Goal: Navigation & Orientation: Understand site structure

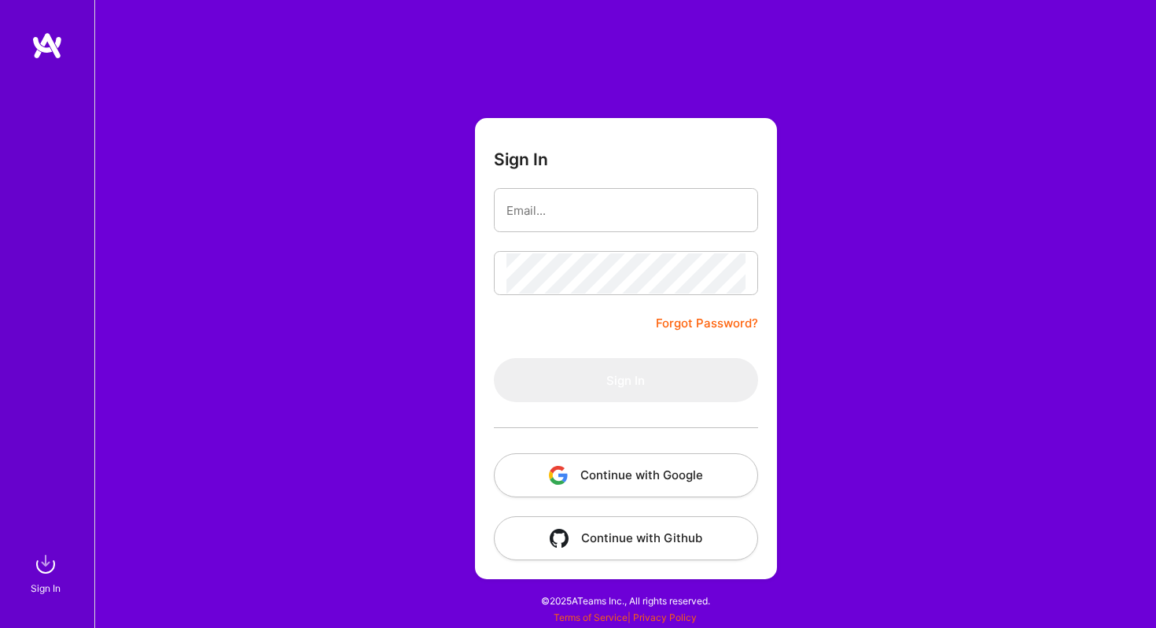
click at [698, 477] on button "Continue with Google" at bounding box center [626, 475] width 264 height 44
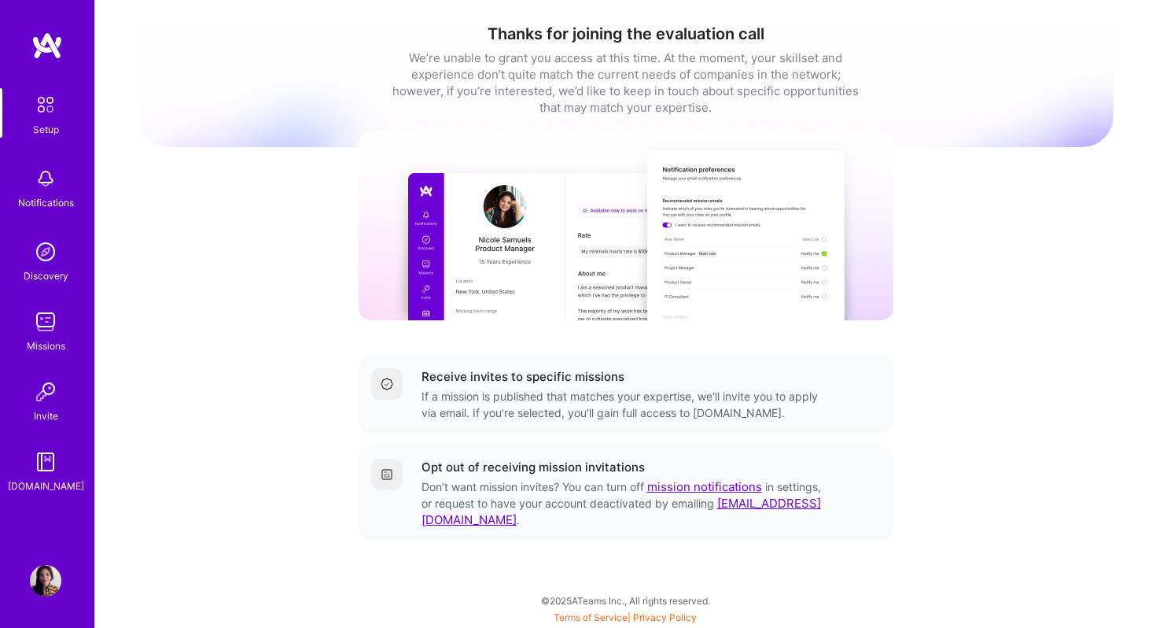
click at [53, 316] on img at bounding box center [45, 321] width 31 height 31
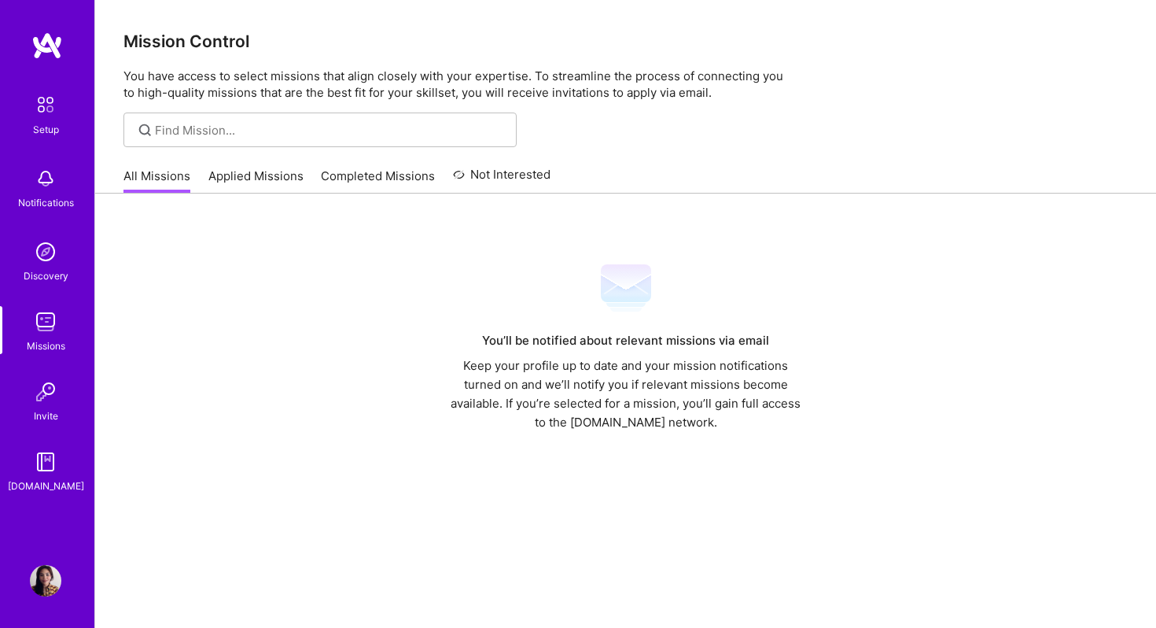
click at [252, 182] on link "Applied Missions" at bounding box center [255, 181] width 95 height 26
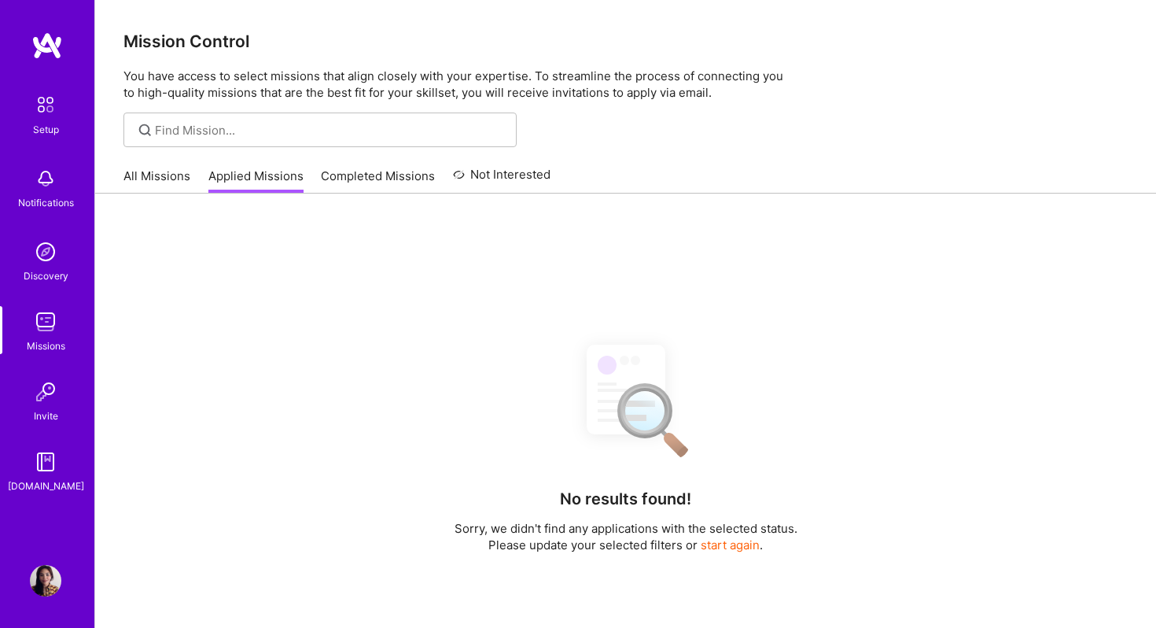
click at [333, 186] on link "Completed Missions" at bounding box center [378, 181] width 114 height 26
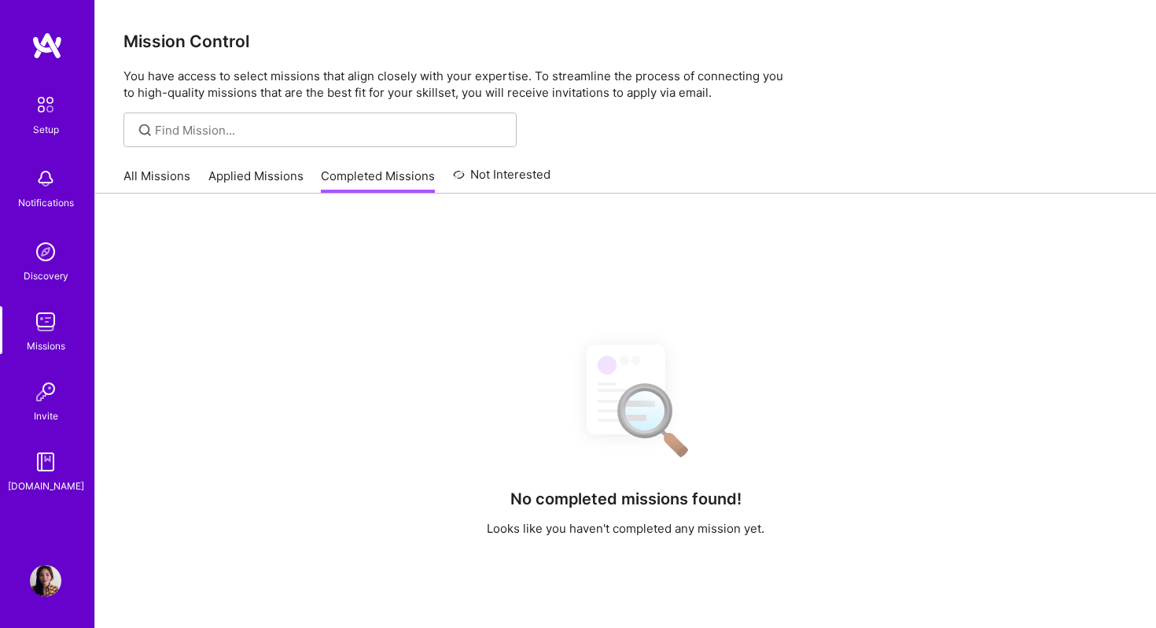
click at [456, 183] on link "Not Interested" at bounding box center [502, 179] width 98 height 28
click at [152, 177] on link "All Missions" at bounding box center [156, 181] width 67 height 26
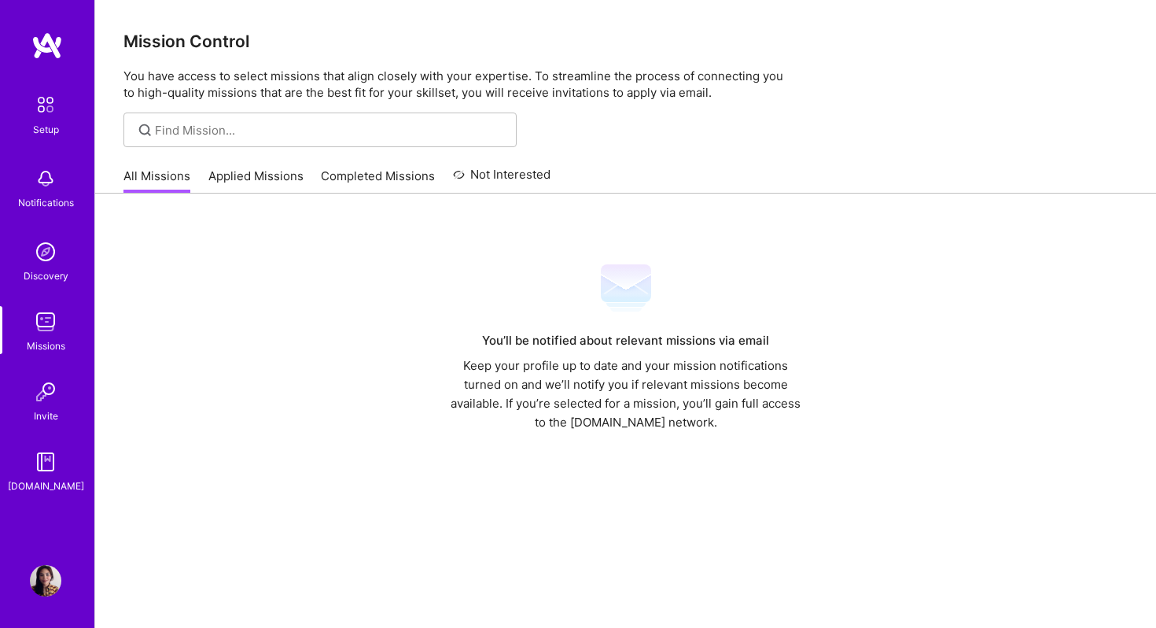
click at [48, 335] on img at bounding box center [45, 321] width 31 height 31
click at [55, 274] on div "Discovery" at bounding box center [46, 275] width 45 height 17
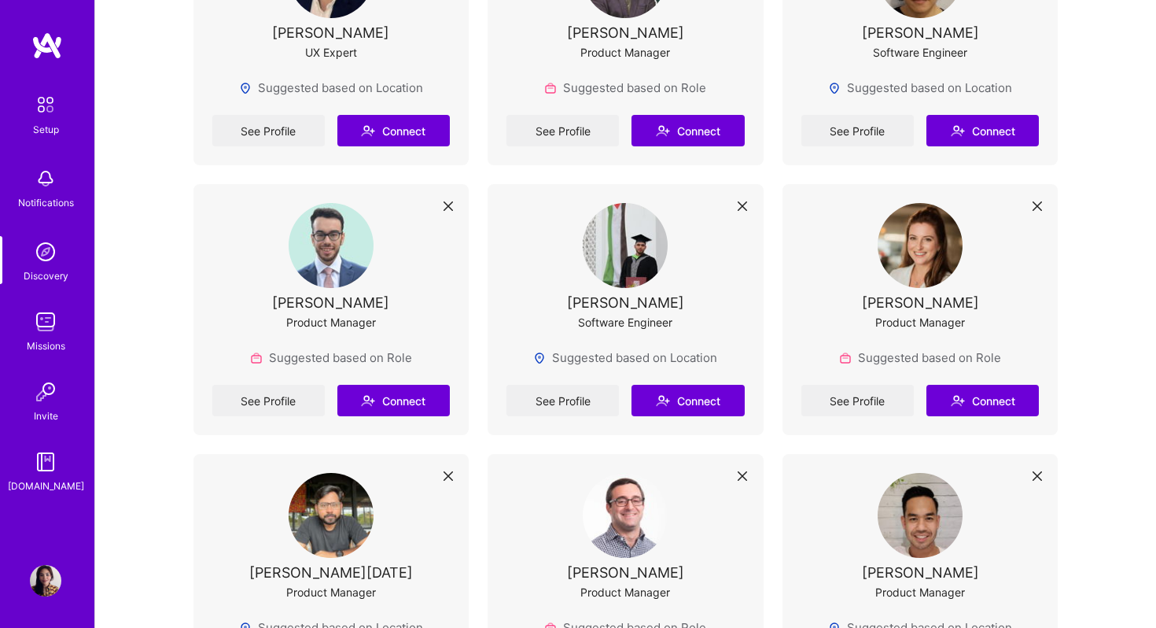
scroll to position [1160, 0]
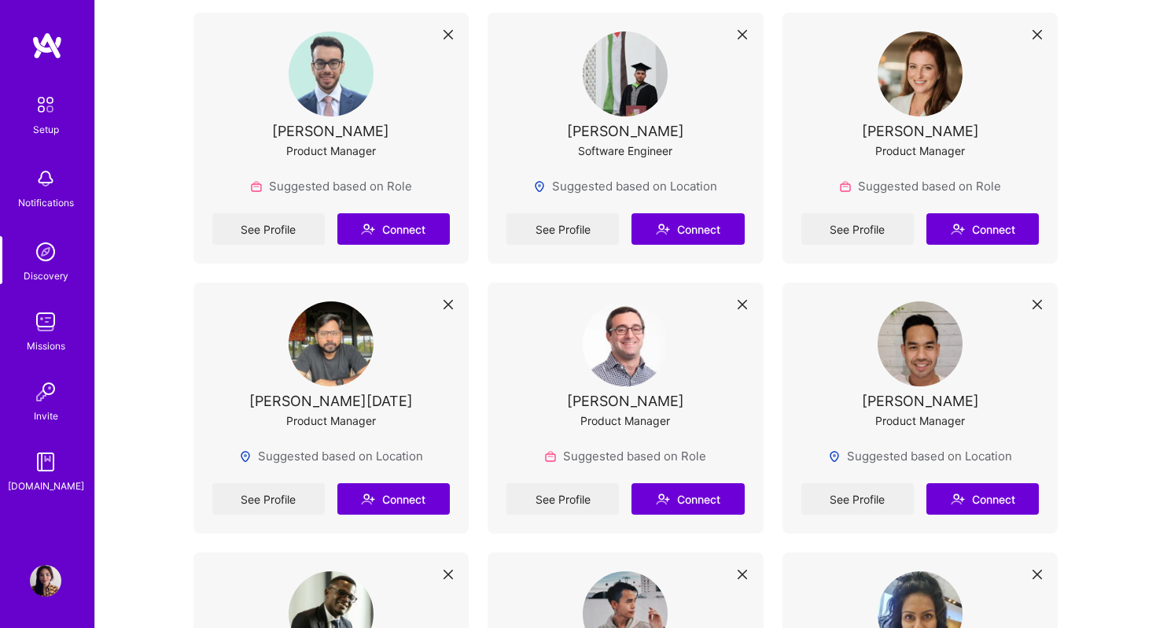
click at [54, 186] on img at bounding box center [45, 178] width 31 height 31
click at [57, 102] on img at bounding box center [45, 104] width 33 height 33
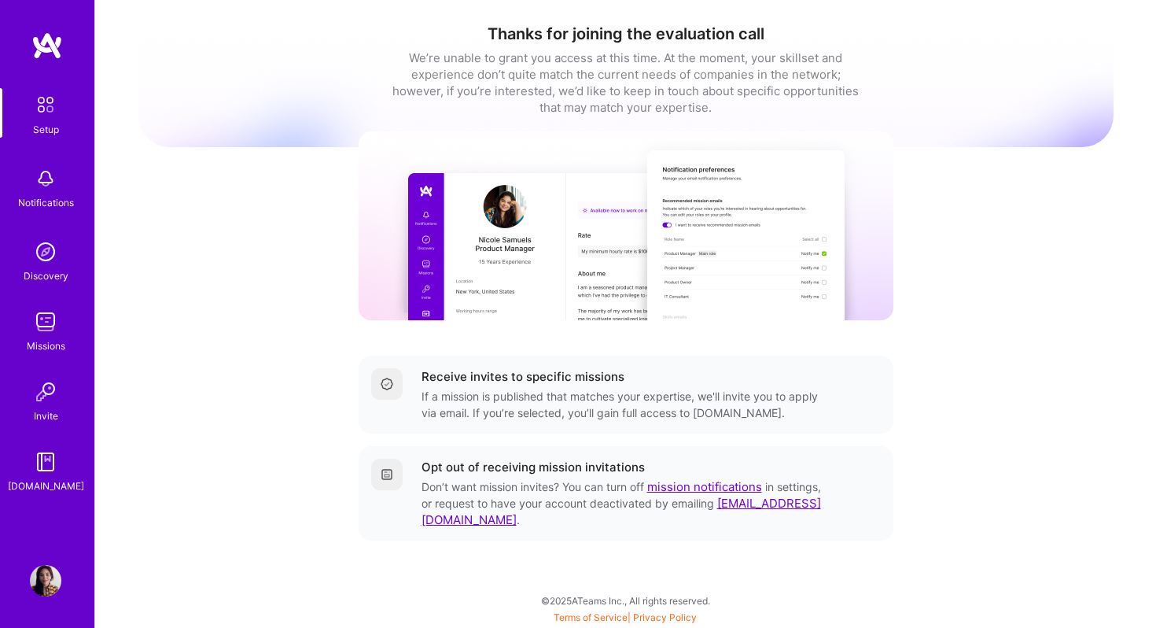
click at [50, 472] on img at bounding box center [45, 461] width 31 height 31
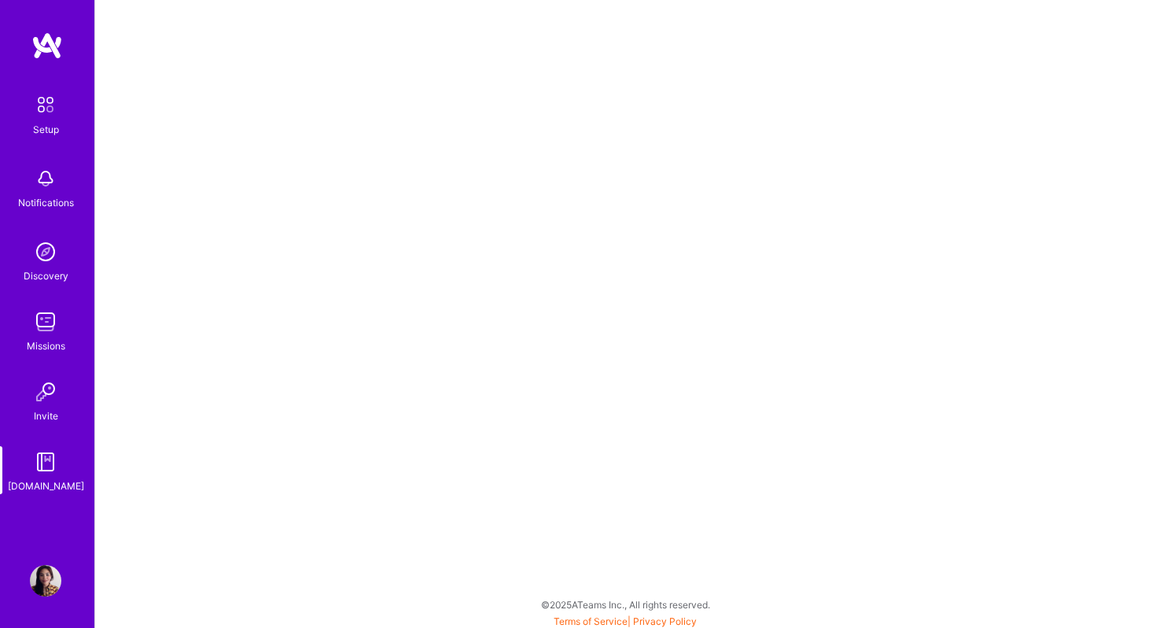
click at [50, 399] on img at bounding box center [45, 391] width 31 height 31
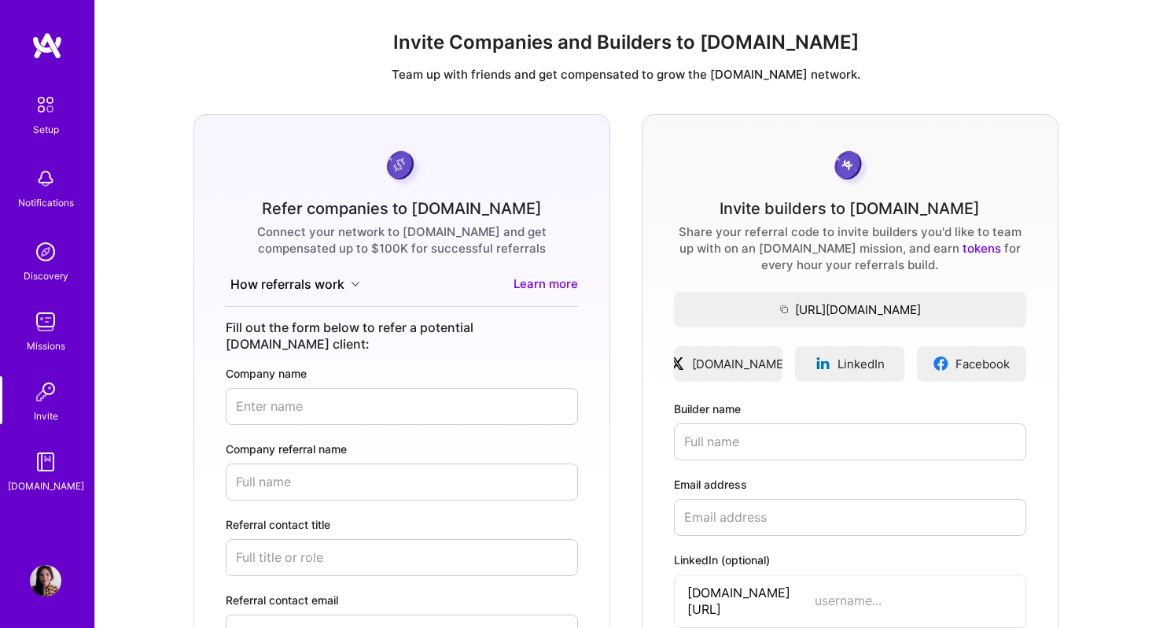
click at [347, 286] on button "How referrals work" at bounding box center [295, 284] width 139 height 18
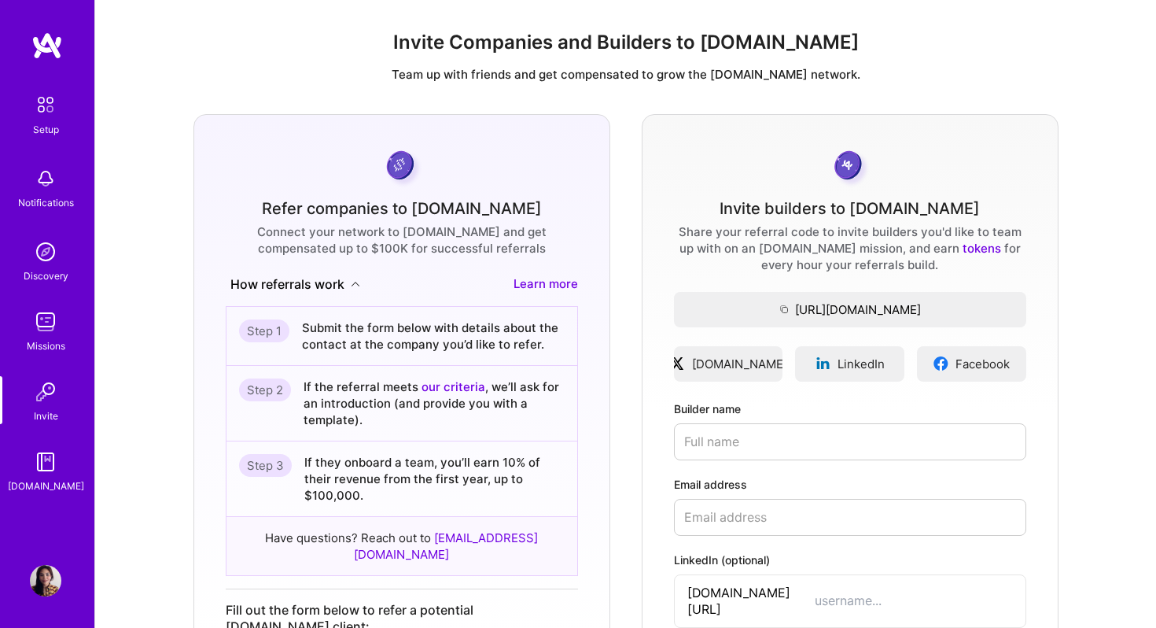
click at [347, 286] on button "How referrals work" at bounding box center [295, 284] width 139 height 18
